Goal: Obtain resource: Download file/media

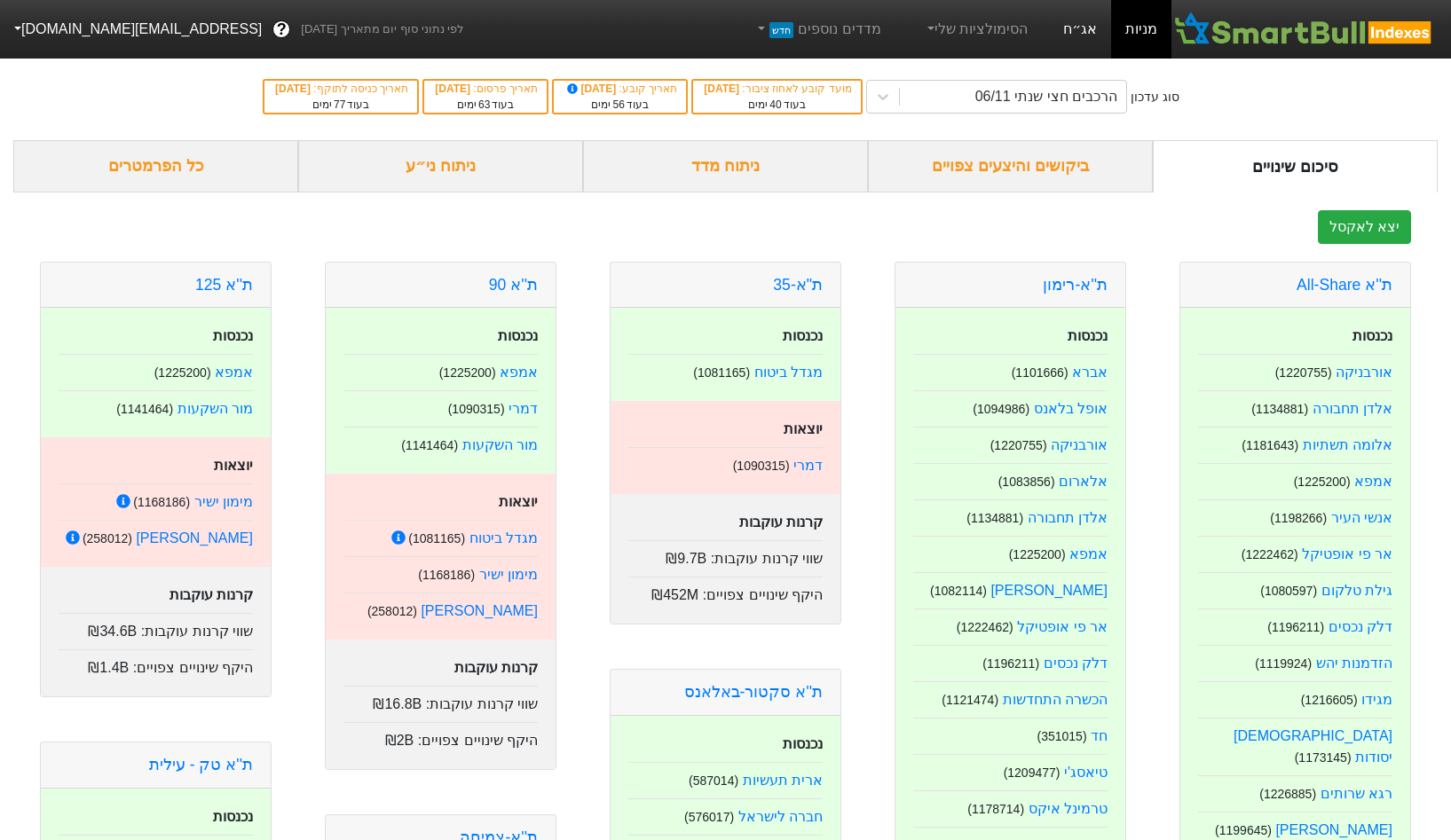
click at [1098, 40] on link "אג״ח" at bounding box center [1080, 29] width 63 height 59
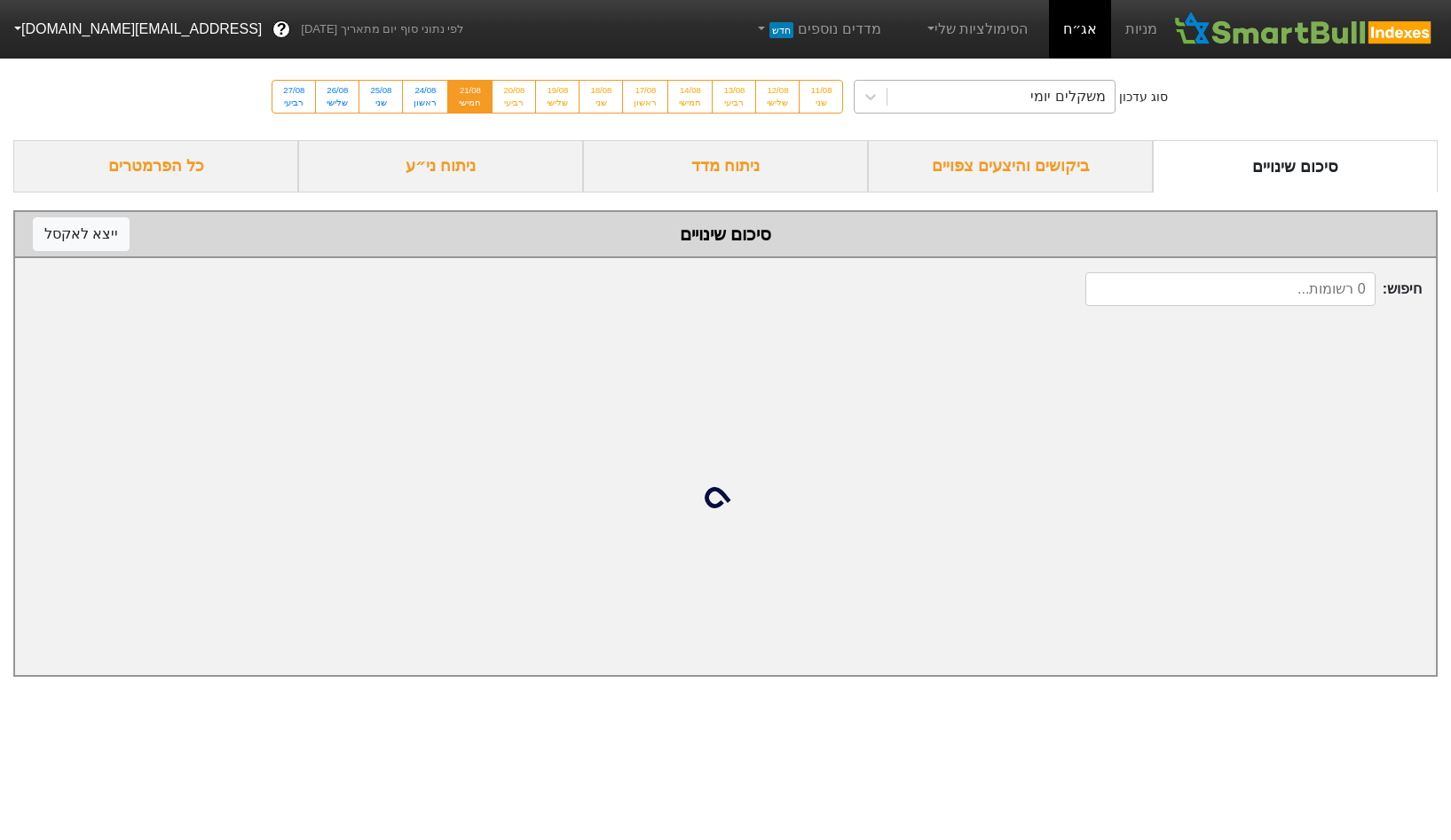
click at [1030, 98] on div "משקלים יומי" at bounding box center [1000, 97] width 226 height 32
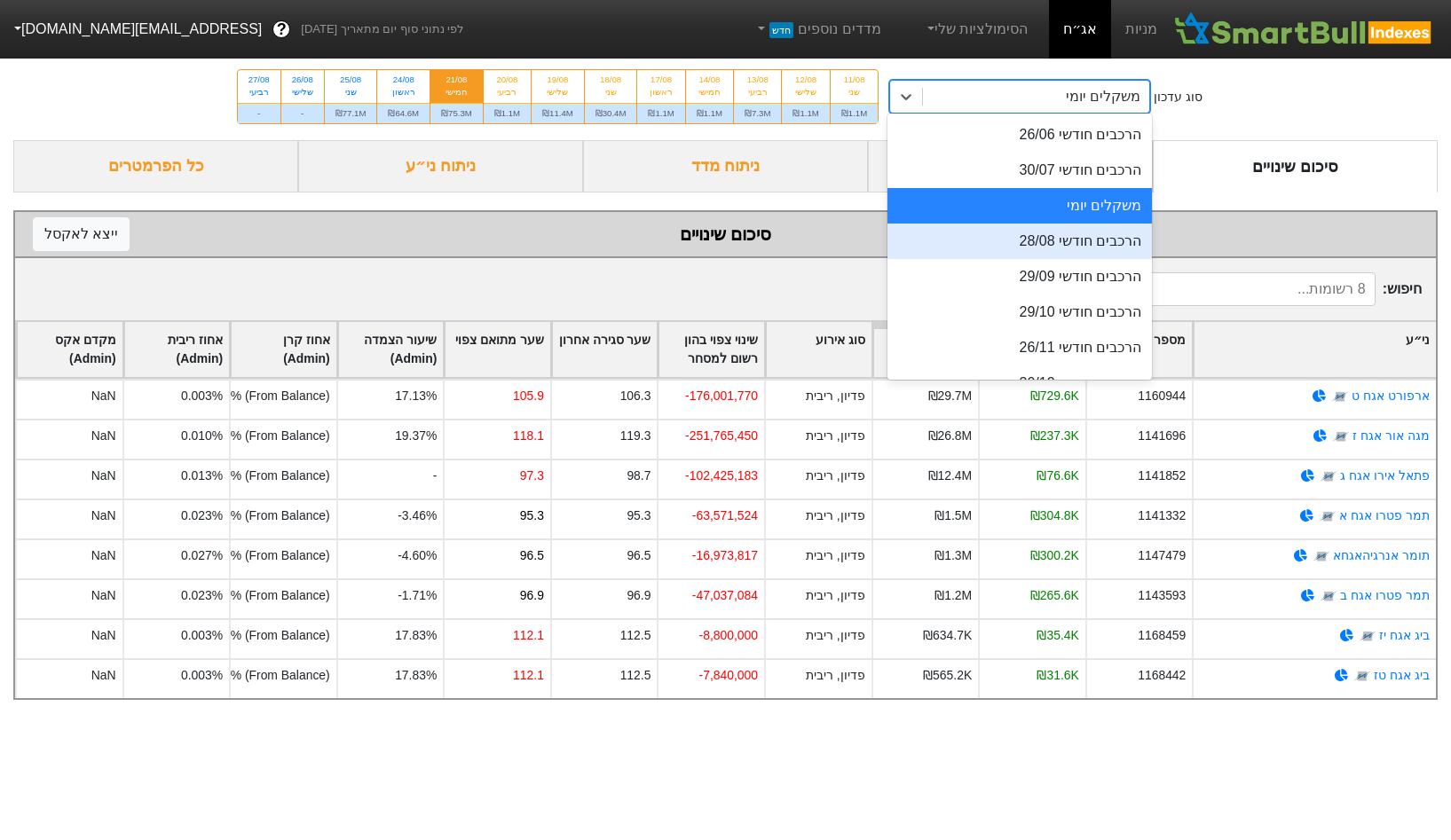
click at [1011, 254] on div "הרכבים חודשי 28/08" at bounding box center [1019, 241] width 264 height 36
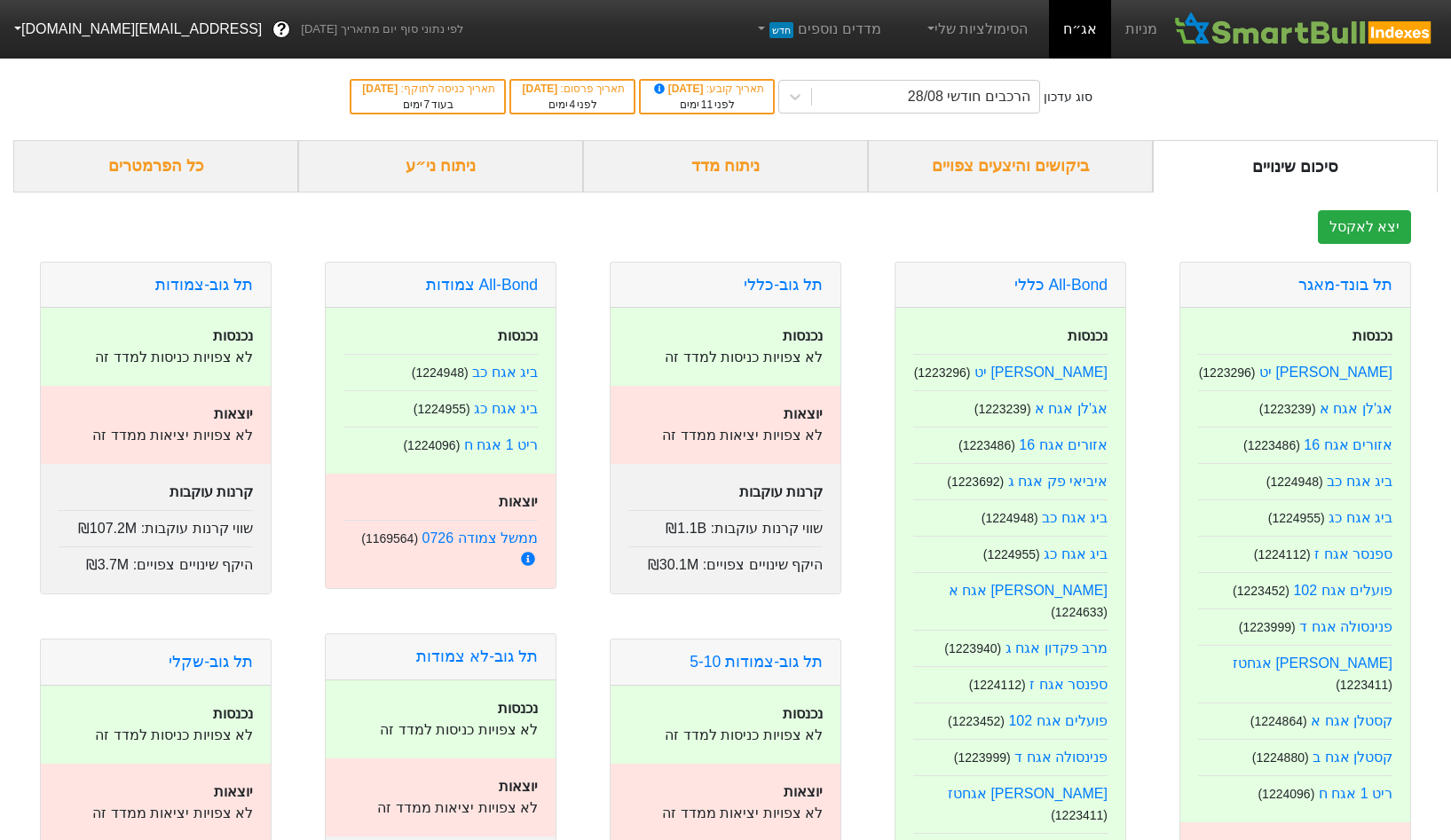
click at [1054, 165] on div "ביקושים והיצעים צפויים" at bounding box center [1010, 166] width 285 height 52
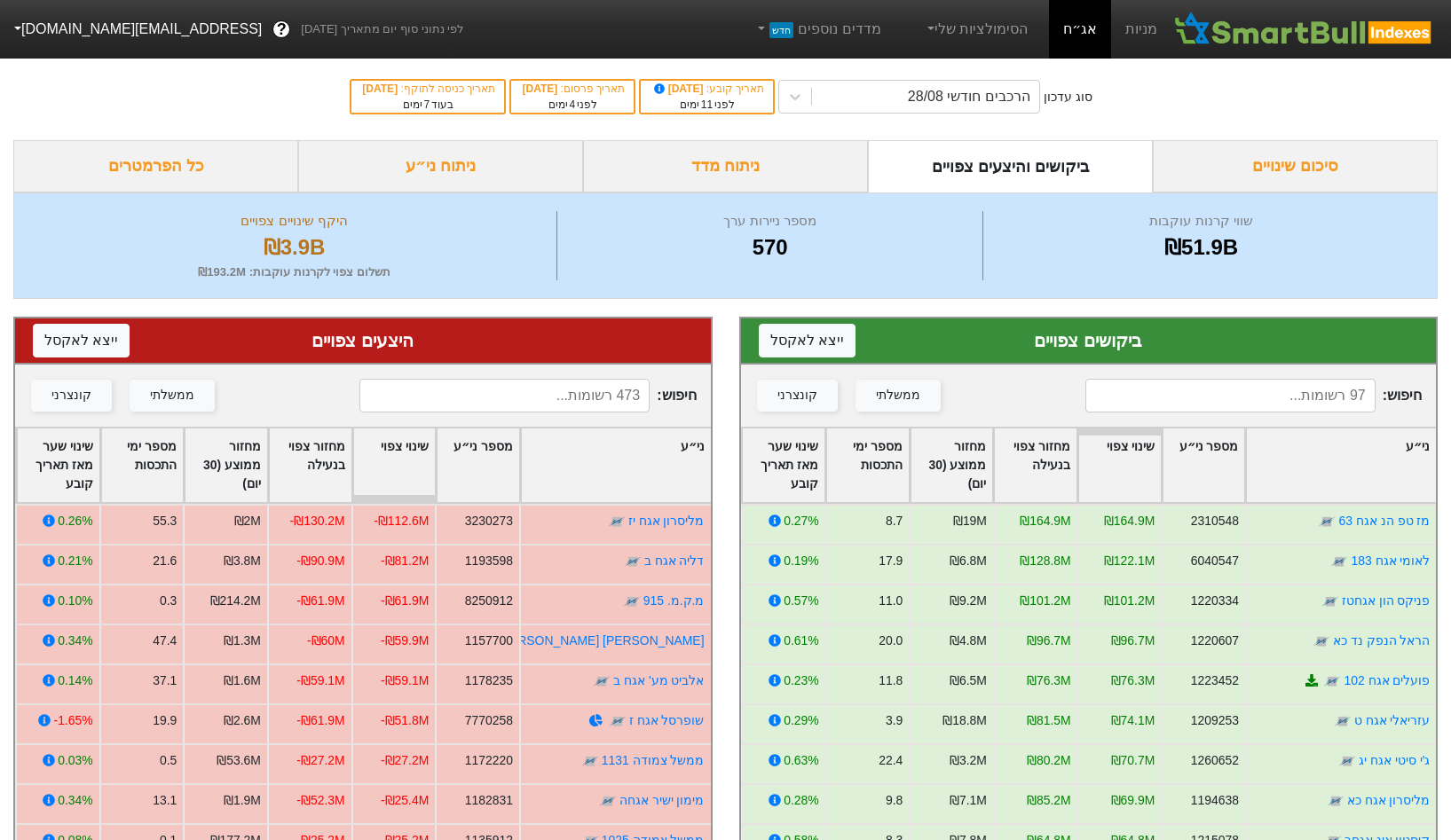
click at [1288, 191] on div "סיכום שינויים" at bounding box center [1296, 166] width 285 height 52
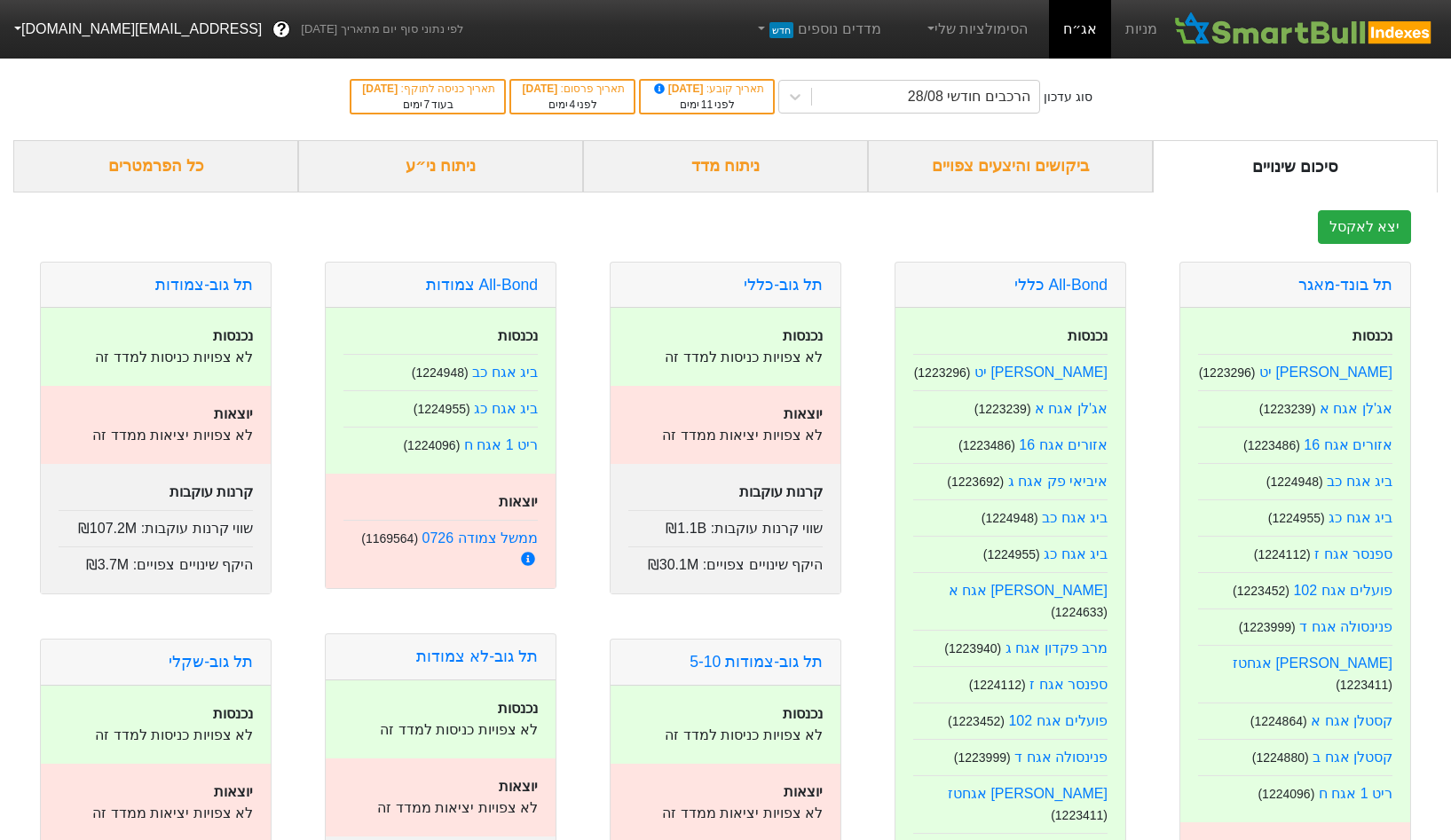
click at [1074, 155] on div "ביקושים והיצעים צפויים" at bounding box center [1010, 166] width 285 height 52
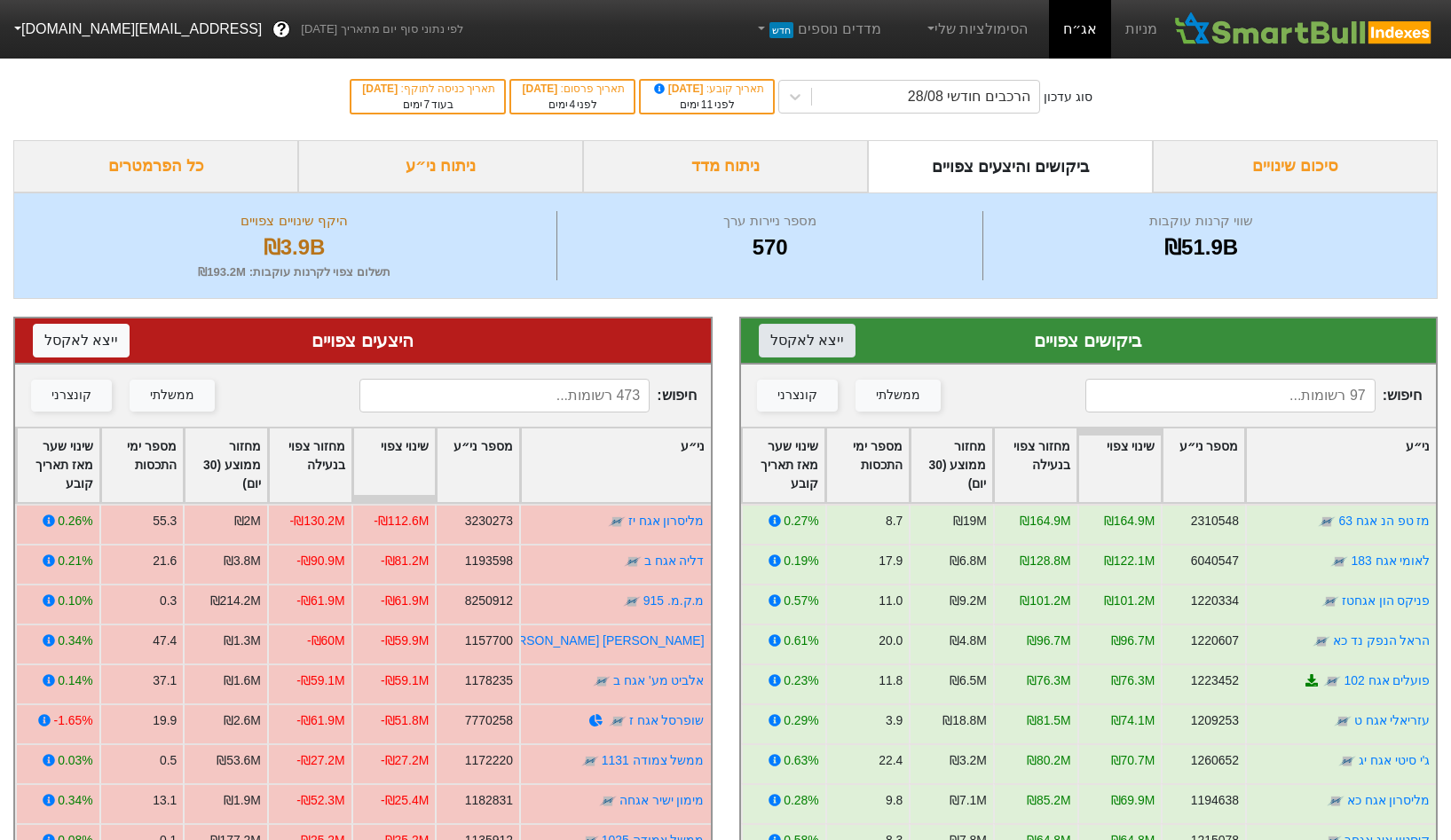
click at [825, 348] on button "ייצא ל אקסל" at bounding box center [807, 340] width 97 height 34
click at [72, 346] on button "ייצא ל אקסל" at bounding box center [81, 340] width 97 height 34
